Goal: Task Accomplishment & Management: Use online tool/utility

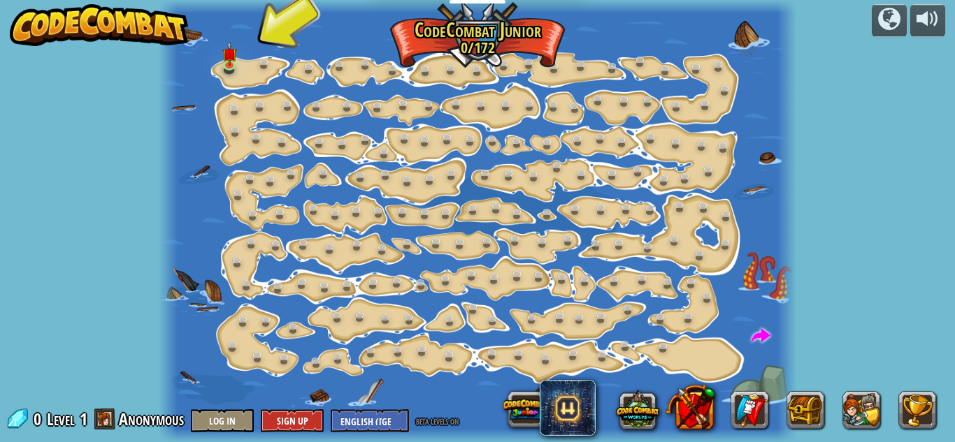
click at [477, 255] on div at bounding box center [477, 221] width 637 height 442
click at [238, 67] on link at bounding box center [232, 66] width 28 height 28
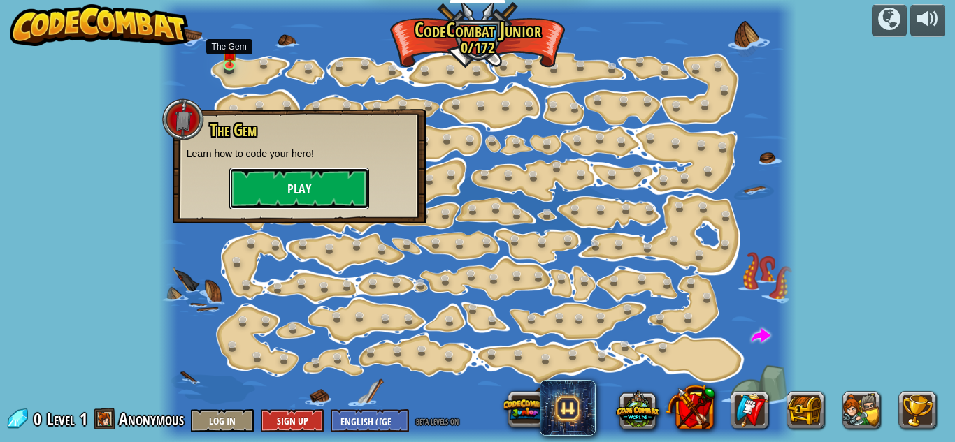
click at [316, 203] on button "Play" at bounding box center [299, 189] width 140 height 42
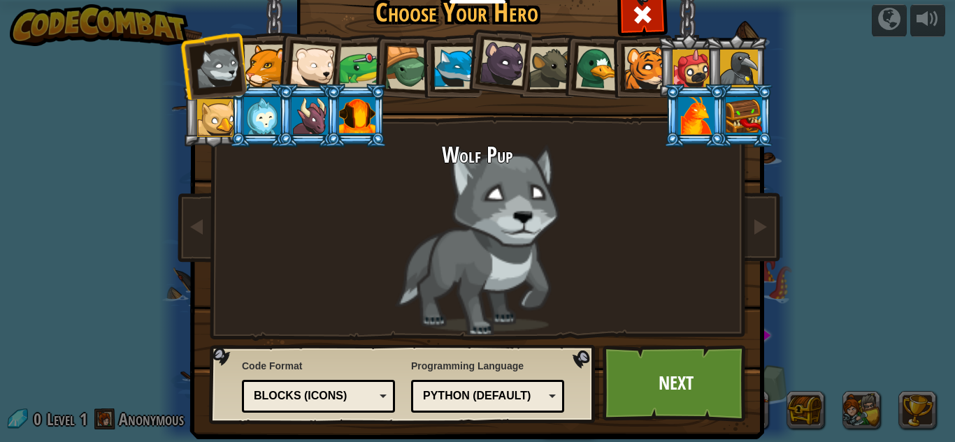
click at [317, 117] on div at bounding box center [309, 116] width 36 height 38
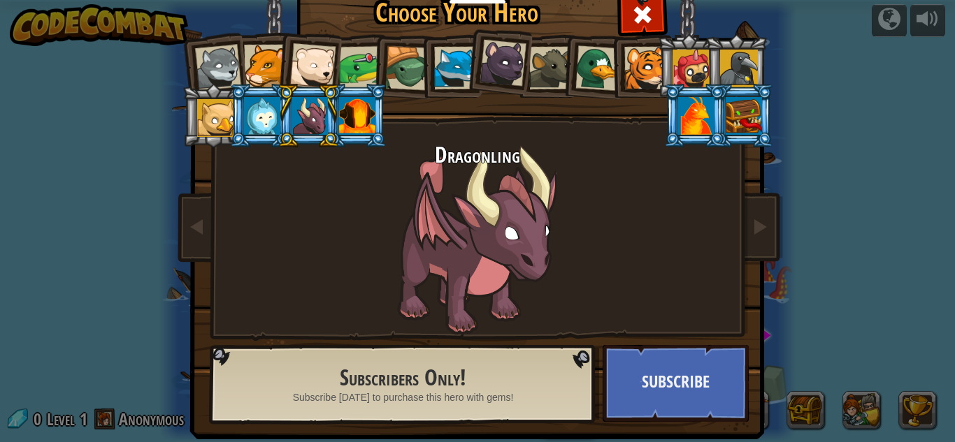
click at [352, 82] on div at bounding box center [360, 67] width 43 height 43
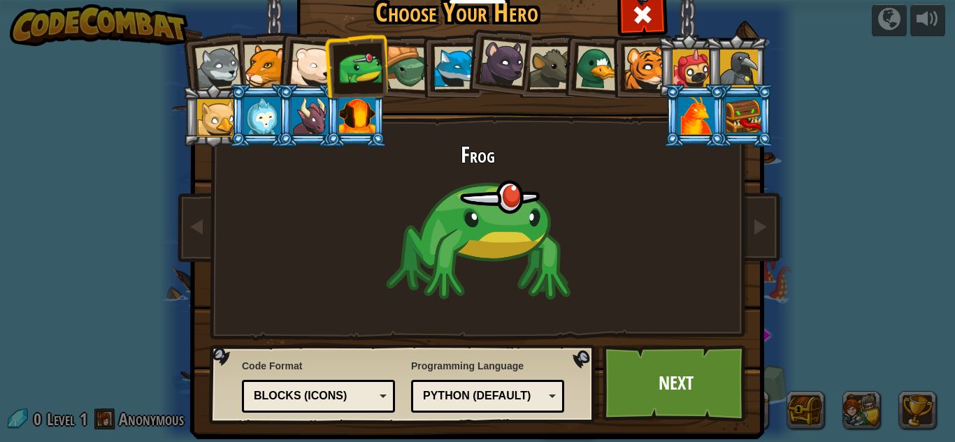
click at [352, 113] on div at bounding box center [357, 116] width 36 height 38
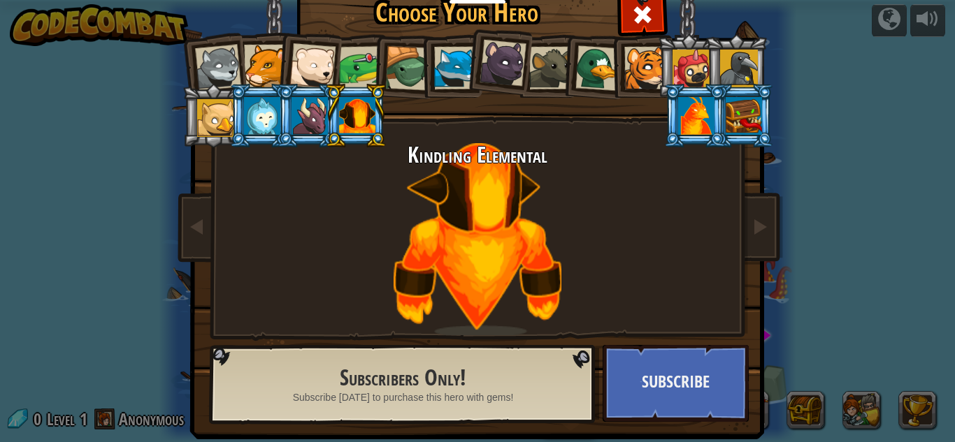
click at [529, 61] on div at bounding box center [550, 68] width 43 height 43
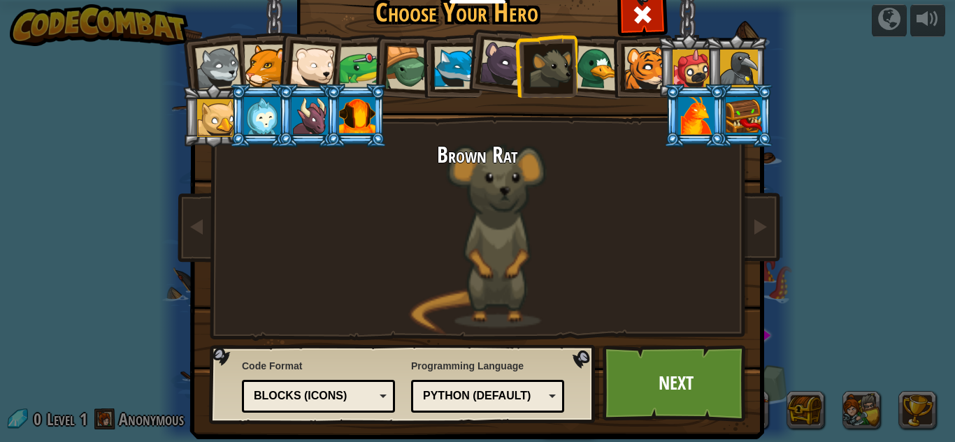
click at [200, 120] on div at bounding box center [216, 118] width 38 height 38
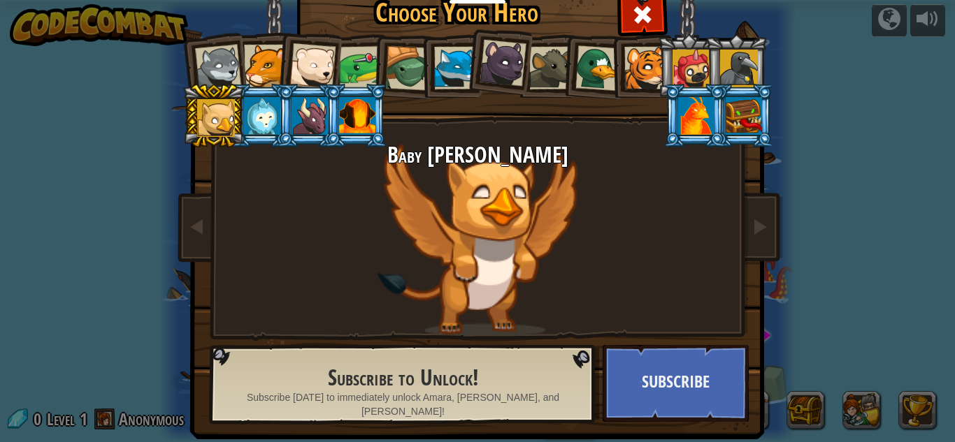
click at [633, 71] on div at bounding box center [645, 68] width 43 height 43
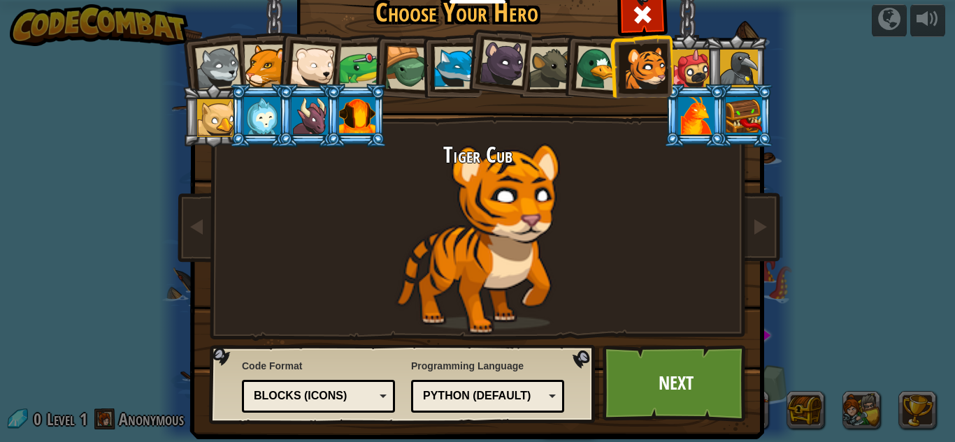
click at [473, 59] on li at bounding box center [497, 61] width 69 height 70
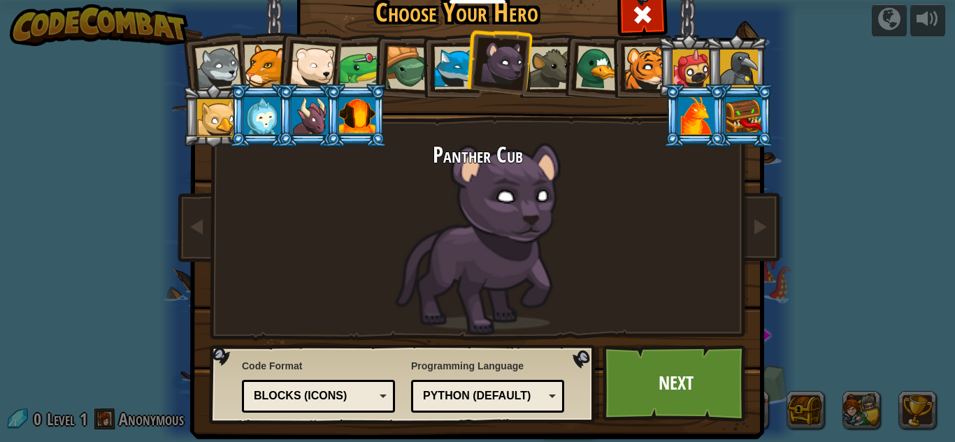
click at [550, 73] on div at bounding box center [550, 68] width 43 height 43
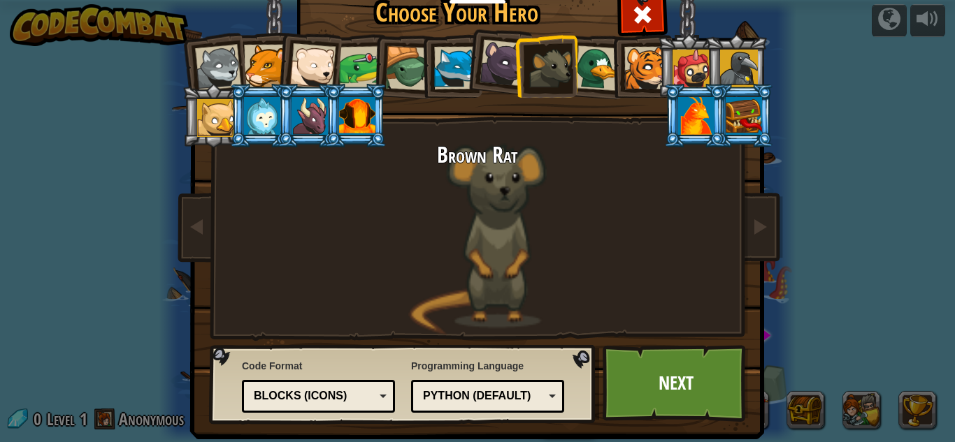
click at [577, 66] on div at bounding box center [597, 67] width 45 height 45
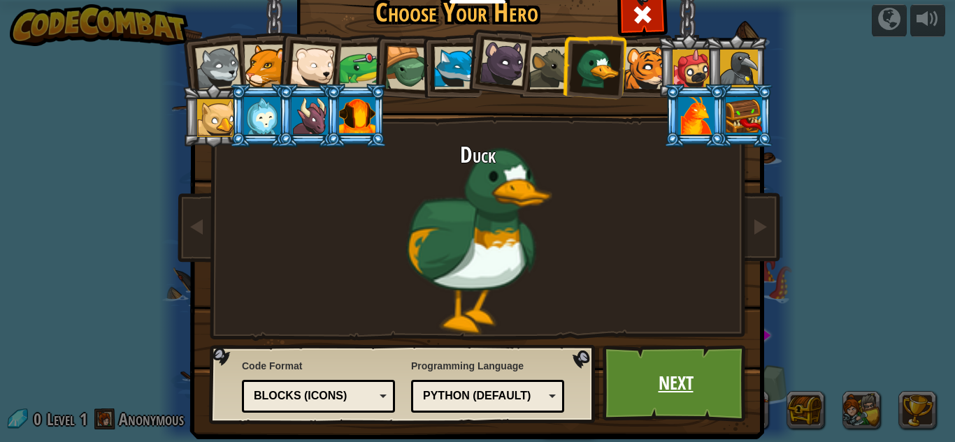
click at [636, 361] on link "Next" at bounding box center [676, 383] width 146 height 77
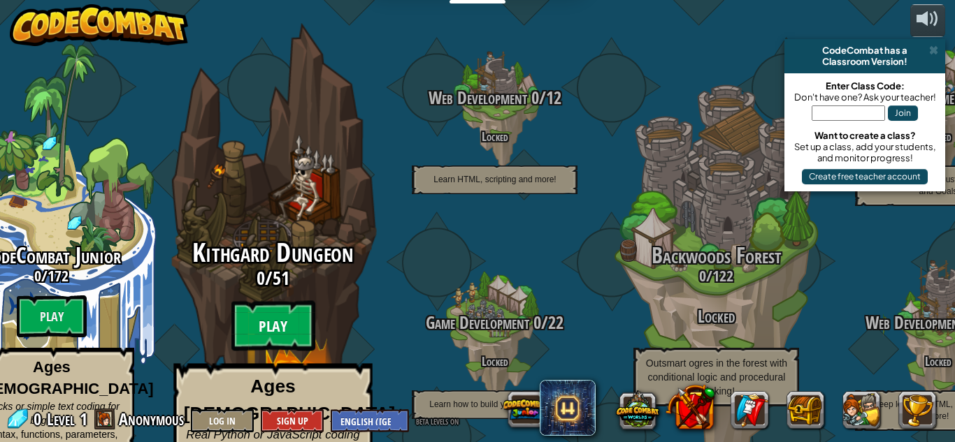
click at [271, 301] on btn "Play" at bounding box center [273, 326] width 84 height 50
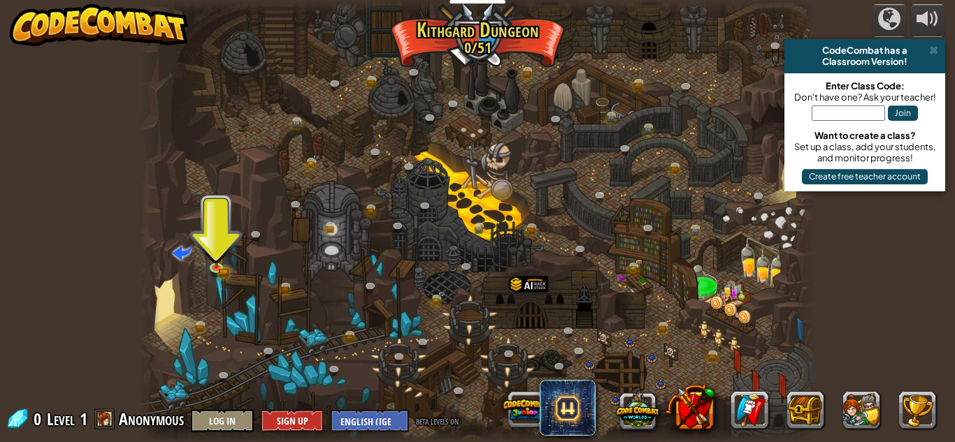
click at [207, 257] on div at bounding box center [477, 221] width 677 height 442
click at [212, 267] on link at bounding box center [219, 268] width 28 height 28
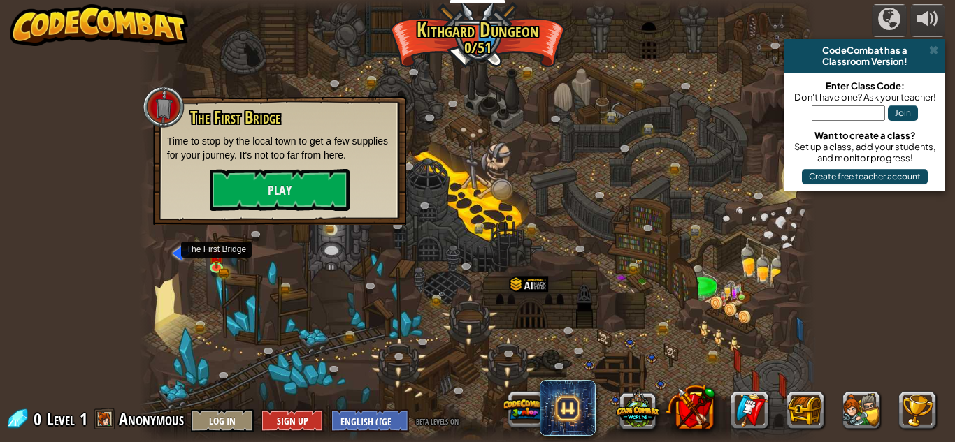
click at [311, 214] on div "The First Bridge Time to stop by the local town to get a few supplies for your …" at bounding box center [279, 160] width 253 height 129
drag, startPoint x: 312, startPoint y: 182, endPoint x: 308, endPoint y: 189, distance: 8.8
click at [308, 188] on button "Play" at bounding box center [280, 190] width 140 height 42
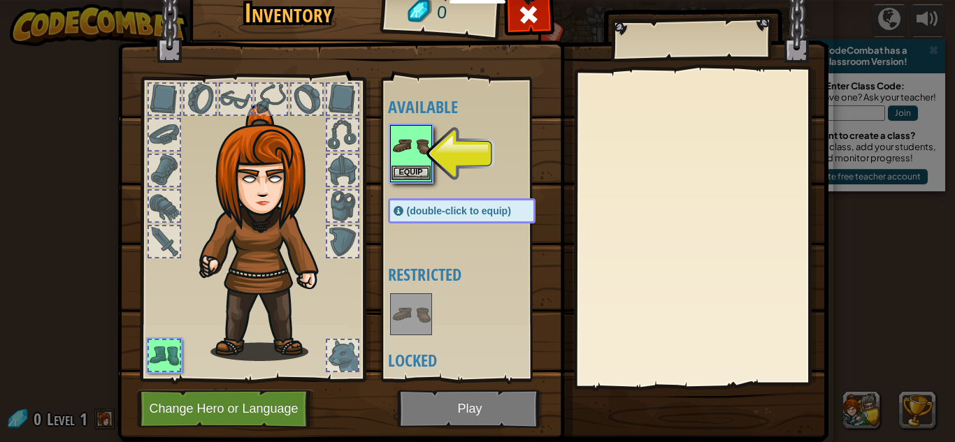
click at [405, 136] on img at bounding box center [410, 146] width 39 height 39
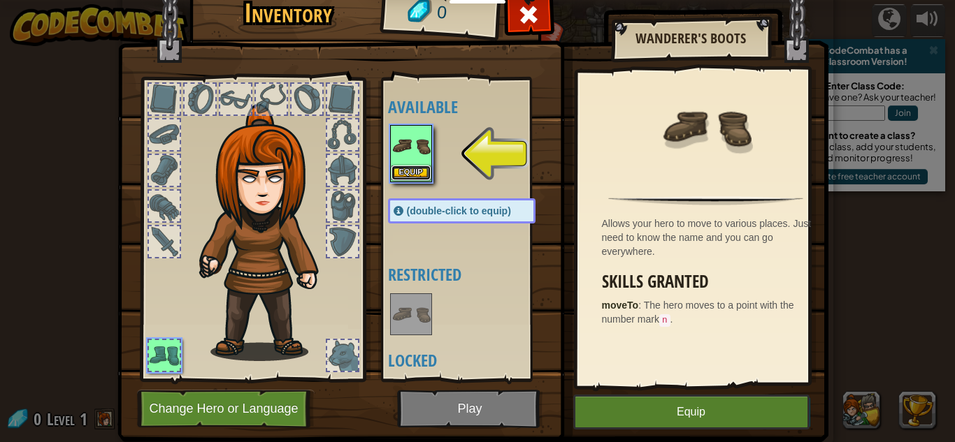
click at [412, 175] on button "Equip" at bounding box center [410, 173] width 39 height 15
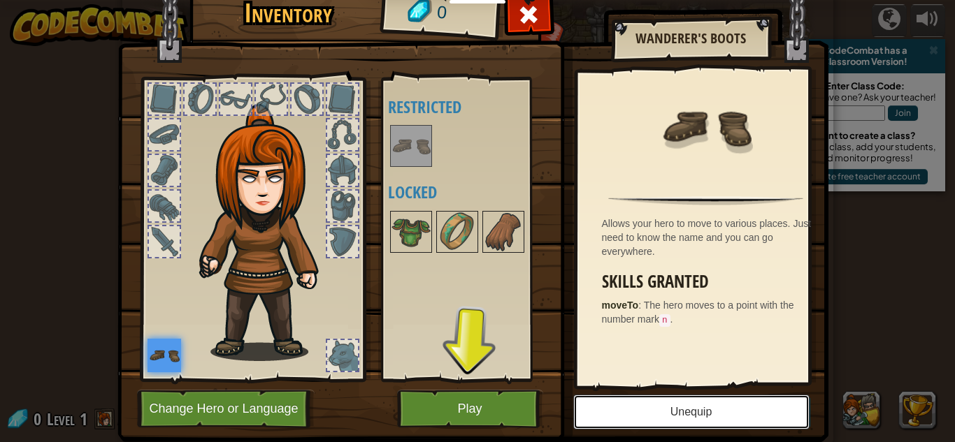
click at [652, 419] on button "Unequip" at bounding box center [691, 412] width 236 height 35
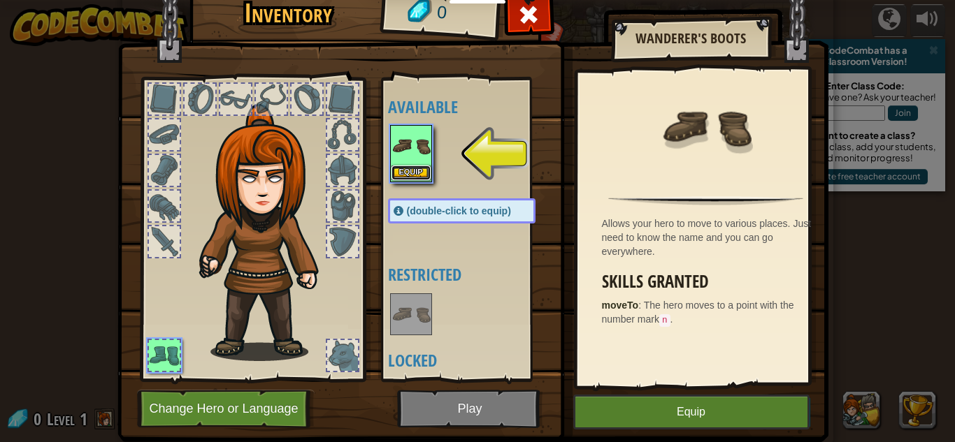
click at [395, 173] on button "Equip" at bounding box center [410, 173] width 39 height 15
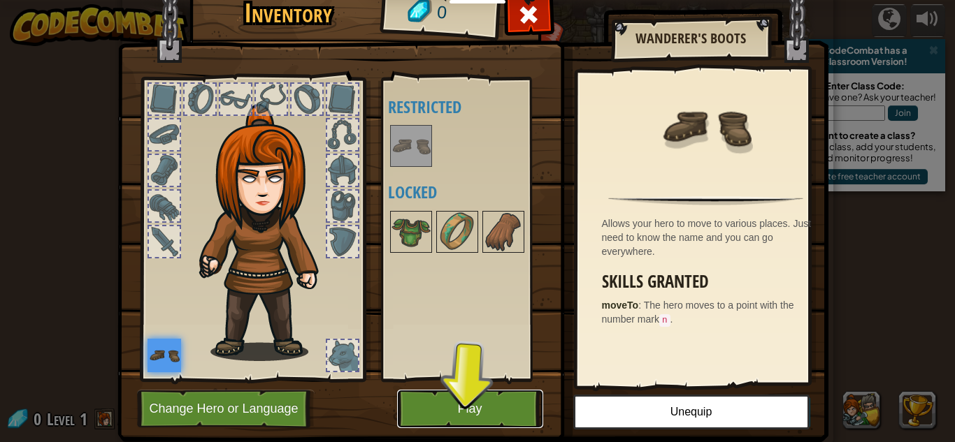
click at [476, 401] on button "Play" at bounding box center [470, 409] width 146 height 38
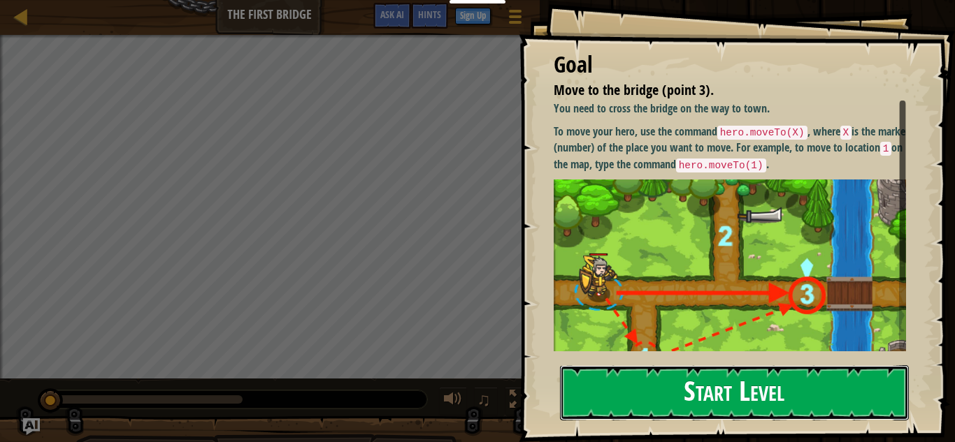
click at [706, 397] on button "Start Level" at bounding box center [734, 393] width 349 height 55
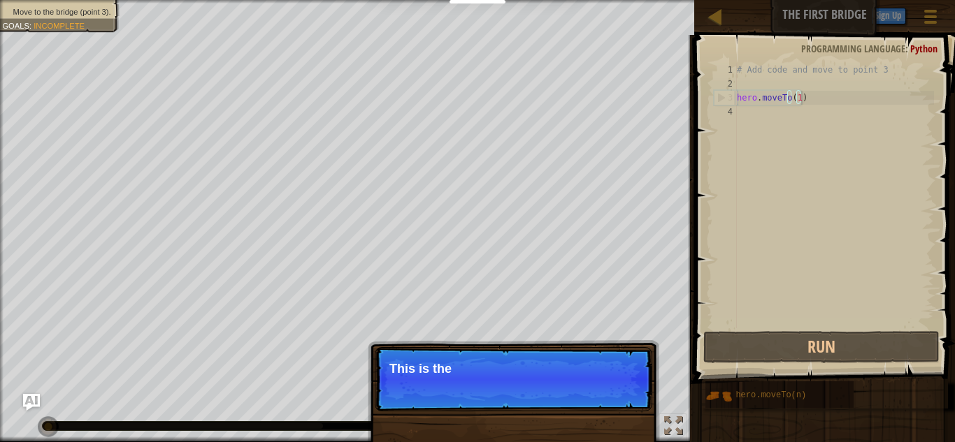
click at [803, 104] on div "# Add code and move to point 3 hero . moveTo ( 1 )" at bounding box center [834, 210] width 200 height 294
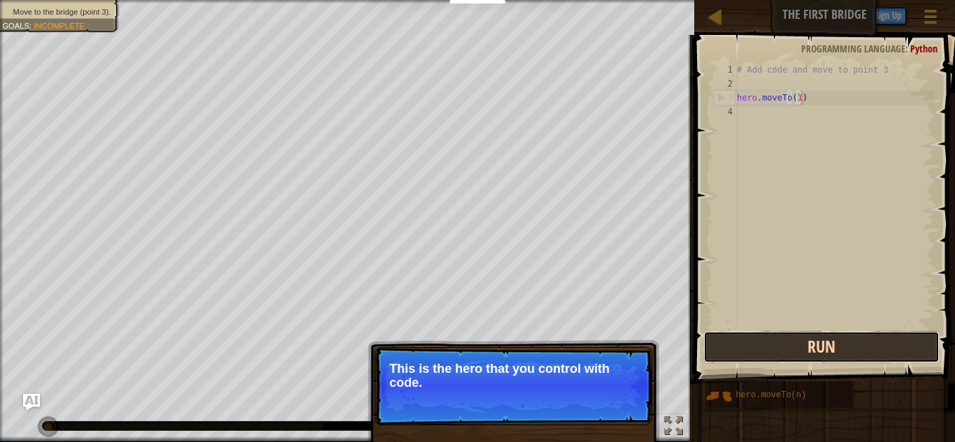
click at [783, 358] on button "Run" at bounding box center [821, 347] width 236 height 32
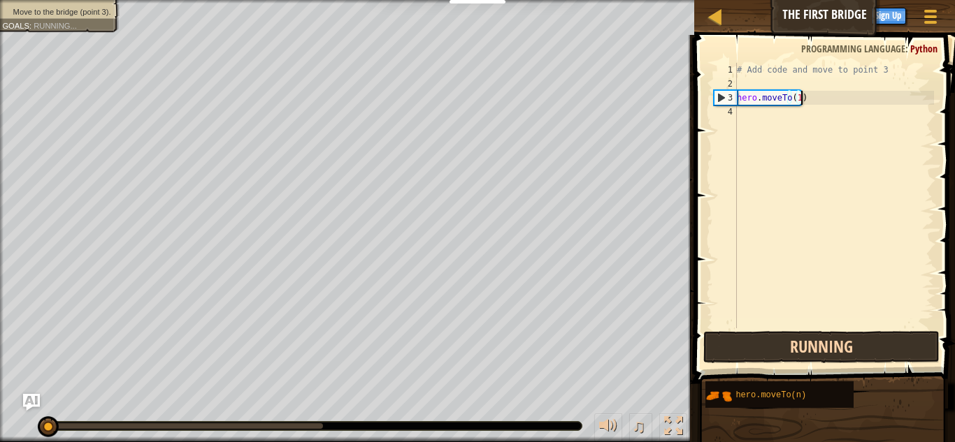
scroll to position [6, 5]
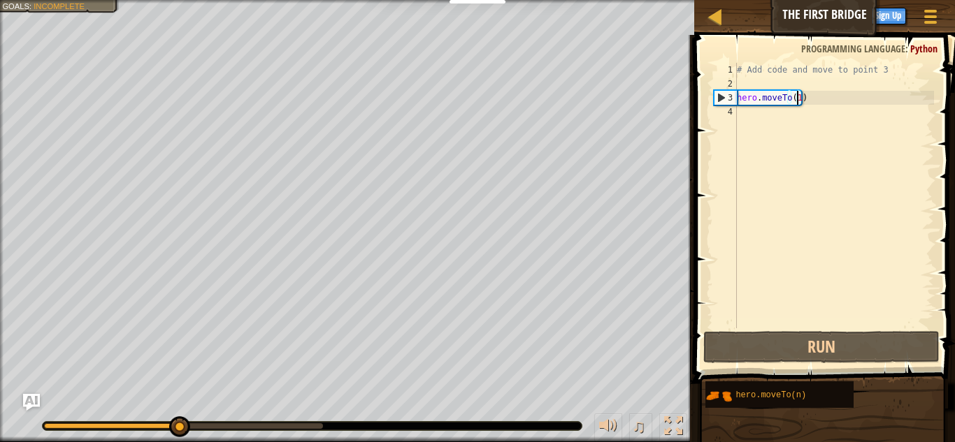
click at [795, 103] on div "# Add code and move to point 3 hero . moveTo ( 1 )" at bounding box center [834, 210] width 200 height 294
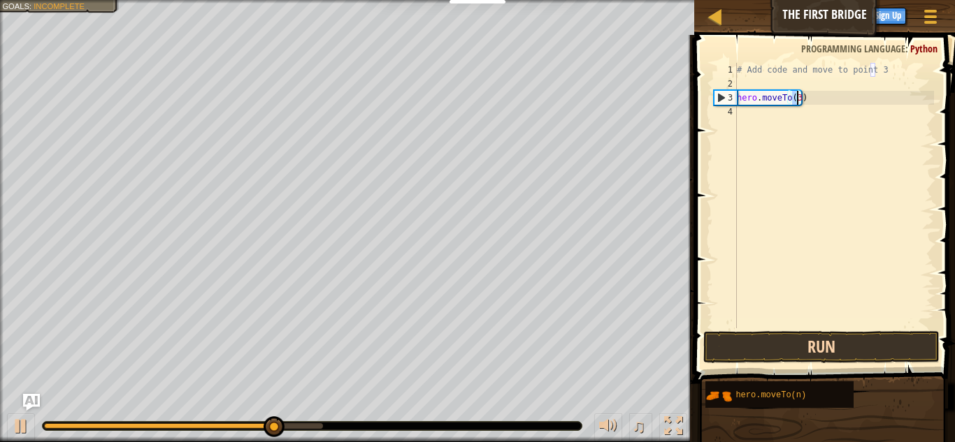
type textarea "hero.moveTo(3)"
click at [851, 340] on button "Run" at bounding box center [821, 347] width 236 height 32
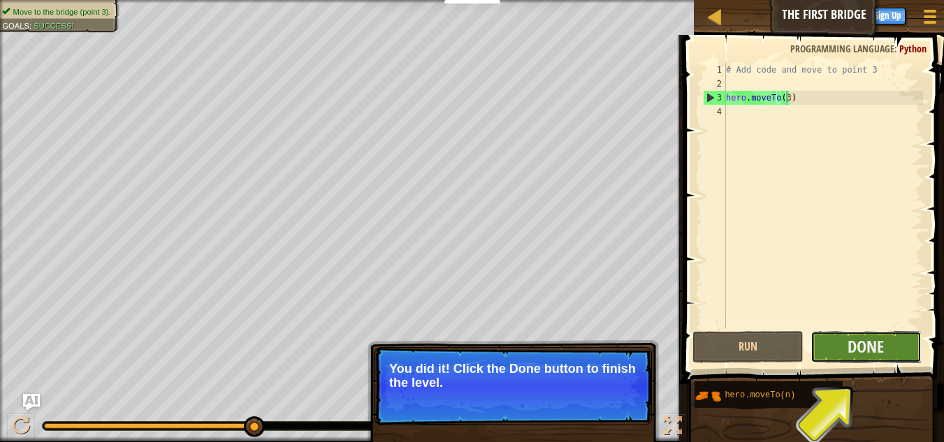
click at [890, 347] on button "Done" at bounding box center [866, 347] width 111 height 32
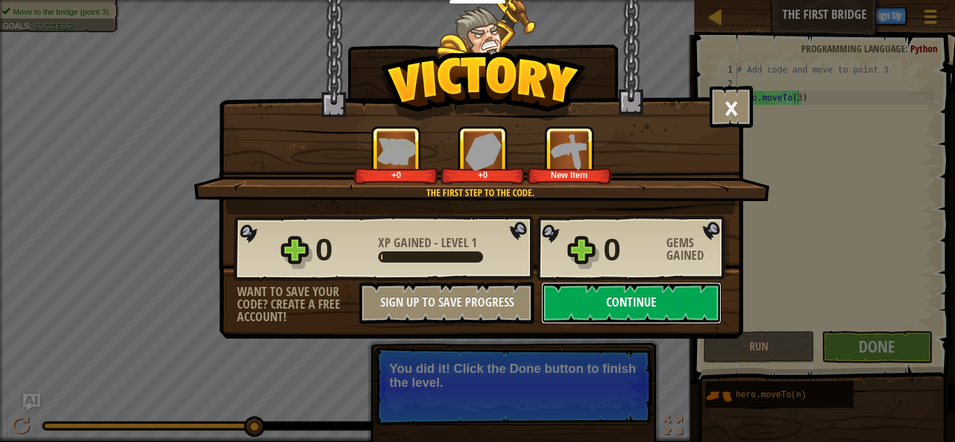
click at [604, 302] on button "Continue" at bounding box center [631, 303] width 180 height 42
